Goal: Book appointment/travel/reservation

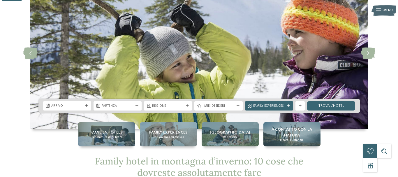
scroll to position [47, 0]
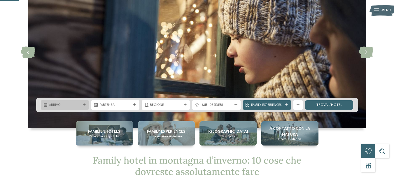
click at [66, 104] on span "Arrivo" at bounding box center [65, 105] width 32 height 5
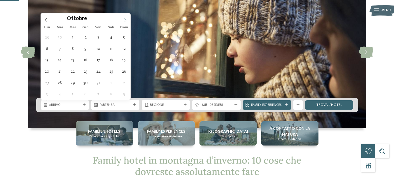
click at [126, 20] on icon at bounding box center [126, 20] width 2 height 4
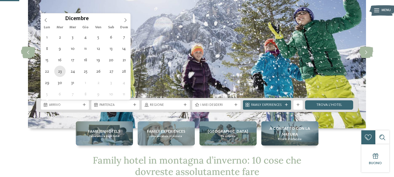
type div "[DATE]"
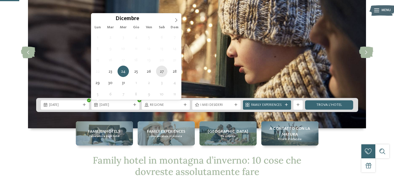
type div "[DATE]"
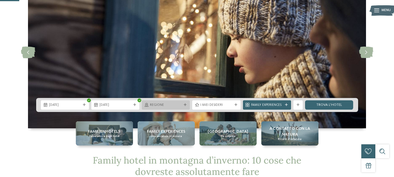
click at [176, 108] on div "Regione" at bounding box center [166, 104] width 48 height 9
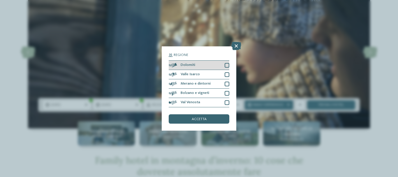
click at [191, 68] on div "Dolomiti" at bounding box center [199, 65] width 61 height 9
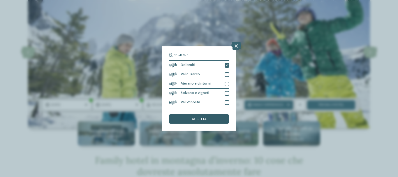
click at [207, 117] on div "accetta" at bounding box center [199, 118] width 61 height 9
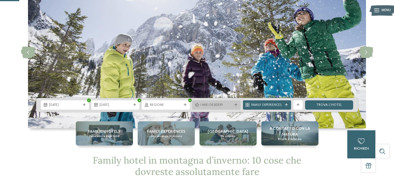
click at [224, 106] on span "I miei desideri" at bounding box center [216, 105] width 32 height 5
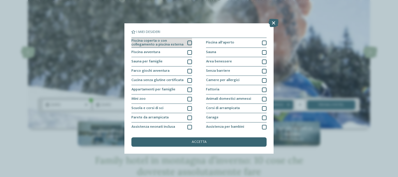
click at [188, 42] on div at bounding box center [190, 43] width 5 height 5
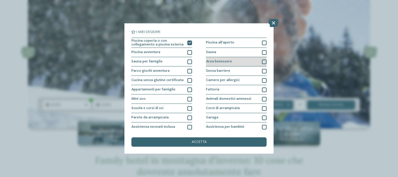
click at [262, 59] on div at bounding box center [264, 61] width 5 height 5
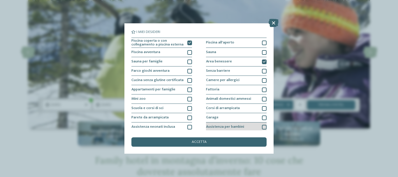
click at [241, 127] on span "Assistenza per bambini" at bounding box center [225, 127] width 38 height 4
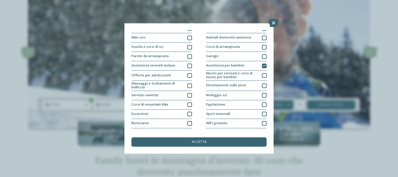
scroll to position [63, 0]
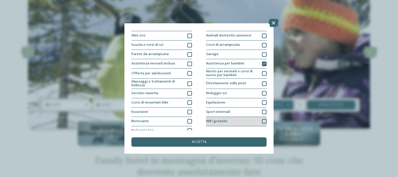
click at [228, 118] on div "WiFi gratuito" at bounding box center [236, 121] width 61 height 9
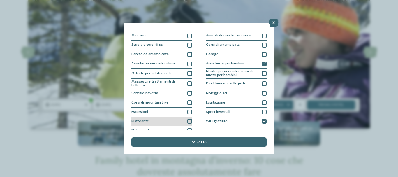
click at [180, 120] on div "Ristorante" at bounding box center [162, 121] width 61 height 9
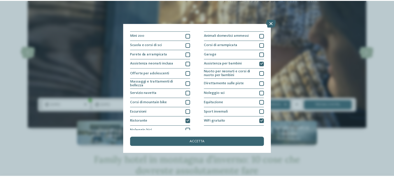
scroll to position [69, 0]
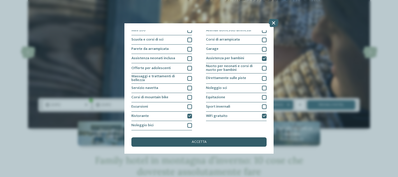
click at [247, 142] on div "accetta" at bounding box center [199, 141] width 135 height 9
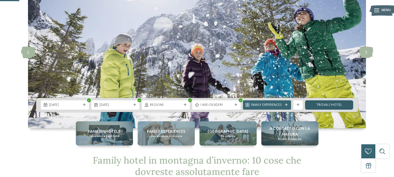
click at [323, 106] on link "trova l’hotel" at bounding box center [329, 104] width 48 height 9
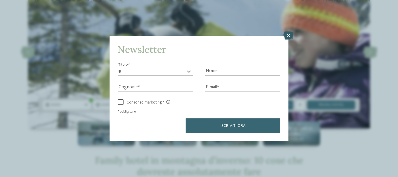
click at [288, 38] on icon at bounding box center [289, 35] width 10 height 8
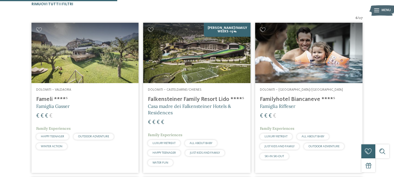
scroll to position [179, 0]
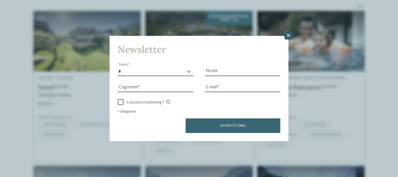
click at [288, 35] on icon at bounding box center [289, 35] width 10 height 8
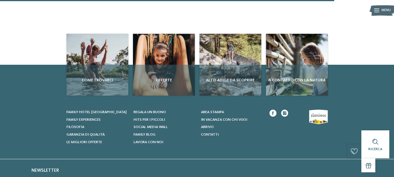
scroll to position [517, 0]
